Goal: Find specific fact: Find specific page/section

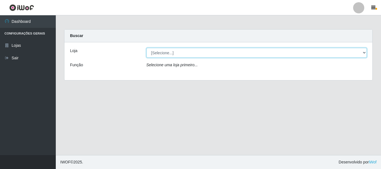
click at [188, 53] on select "[Selecione...] [GEOGRAPHIC_DATA] [GEOGRAPHIC_DATA]" at bounding box center [256, 53] width 221 height 10
select select "64"
click at [146, 48] on select "[Selecione...] [GEOGRAPHIC_DATA] [GEOGRAPHIC_DATA]" at bounding box center [256, 53] width 221 height 10
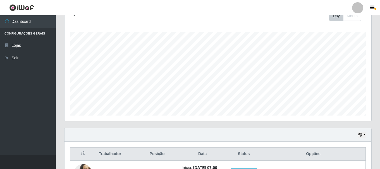
scroll to position [195, 0]
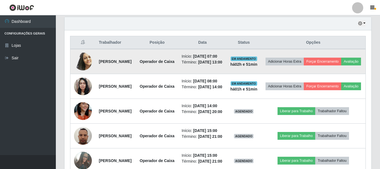
drag, startPoint x: 100, startPoint y: 67, endPoint x: 149, endPoint y: 73, distance: 50.0
click at [136, 73] on td "[PERSON_NAME]" at bounding box center [115, 61] width 40 height 25
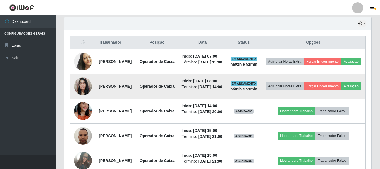
drag, startPoint x: 99, startPoint y: 103, endPoint x: 141, endPoint y: 99, distance: 42.0
click at [136, 99] on td "[PERSON_NAME]" at bounding box center [115, 86] width 40 height 25
copy strong "[PERSON_NAME]"
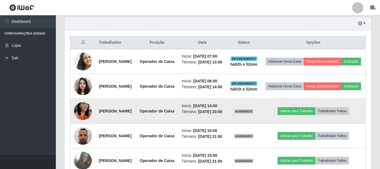
drag, startPoint x: 96, startPoint y: 132, endPoint x: 138, endPoint y: 139, distance: 43.0
click at [136, 124] on td "[PERSON_NAME]" at bounding box center [115, 111] width 40 height 25
copy strong "[PERSON_NAME]"
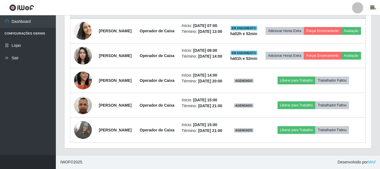
scroll to position [276, 0]
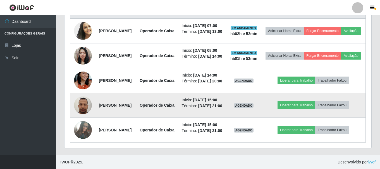
drag, startPoint x: 97, startPoint y: 88, endPoint x: 145, endPoint y: 95, distance: 48.5
click at [136, 95] on td "[PERSON_NAME]" at bounding box center [115, 105] width 40 height 25
copy strong "[PERSON_NAME]"
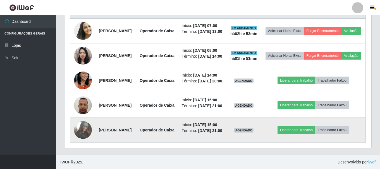
drag, startPoint x: 96, startPoint y: 122, endPoint x: 146, endPoint y: 130, distance: 49.9
click at [136, 130] on td "[PERSON_NAME]" at bounding box center [115, 130] width 40 height 25
copy strong "[PERSON_NAME]"
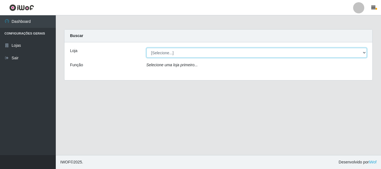
click at [192, 52] on select "[Selecione...] [GEOGRAPHIC_DATA] [GEOGRAPHIC_DATA]" at bounding box center [256, 53] width 221 height 10
select select "64"
click at [146, 48] on select "[Selecione...] [GEOGRAPHIC_DATA] [GEOGRAPHIC_DATA]" at bounding box center [256, 53] width 221 height 10
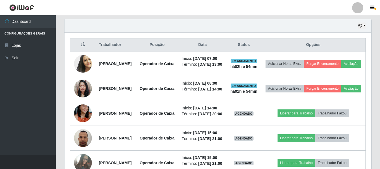
scroll to position [192, 0]
